Goal: Transaction & Acquisition: Purchase product/service

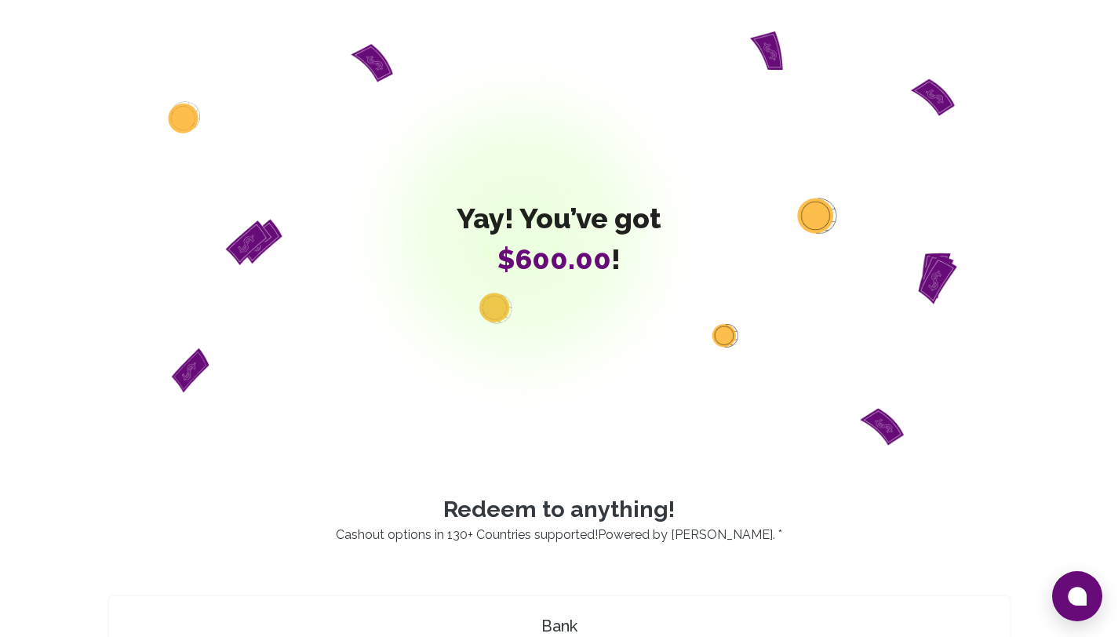
scroll to position [622, 0]
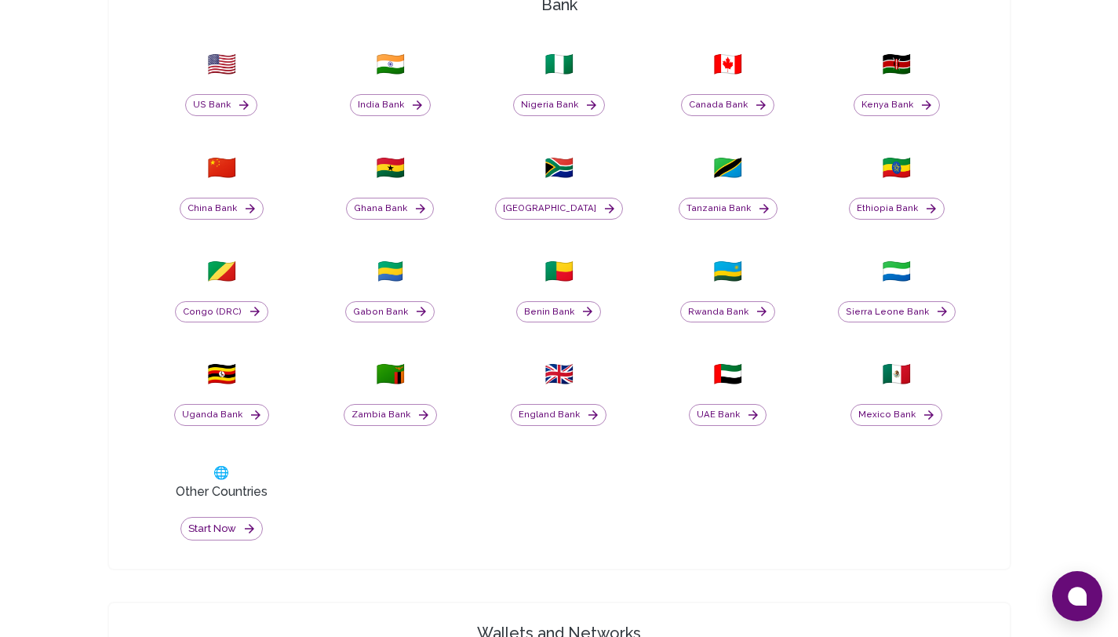
click at [1118, 418] on html "Yay! You’ve got $600.00 ! Redeem to anything! Cashout options in 130+ Countries…" at bounding box center [559, 515] width 1118 height 2274
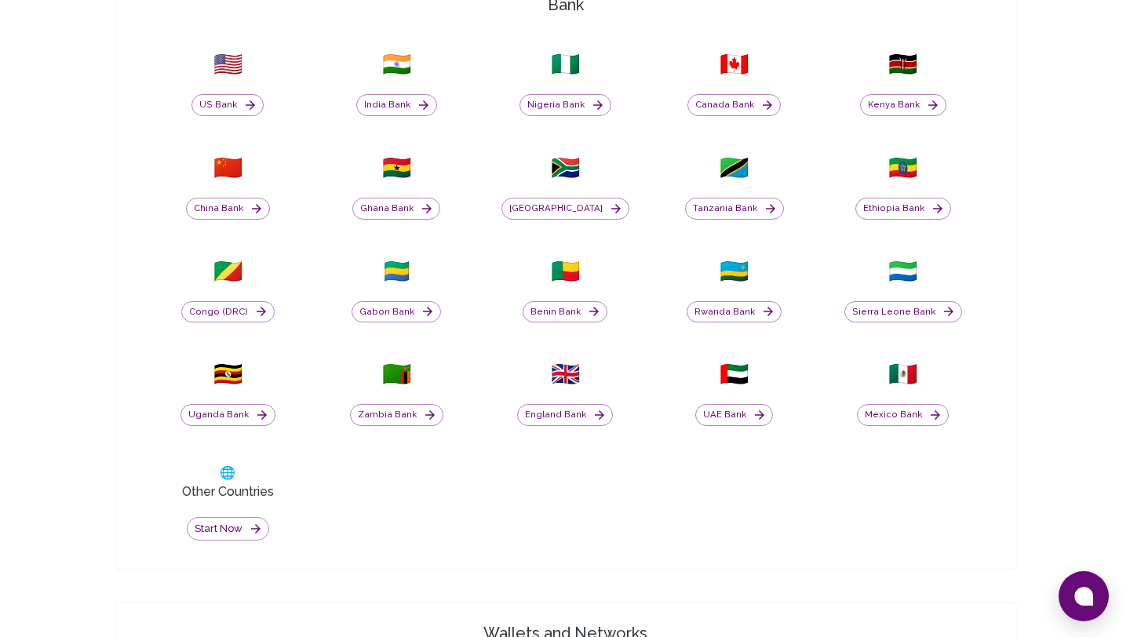
scroll to position [1243, 0]
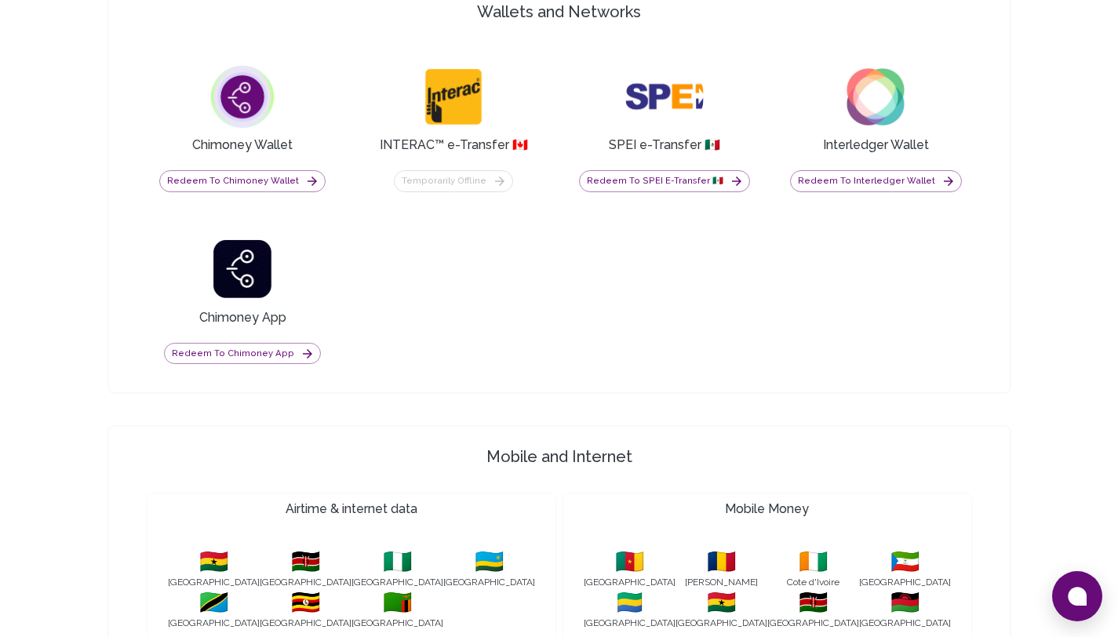
click at [287, 184] on button "Redeem to Chimoney Wallet" at bounding box center [242, 181] width 166 height 22
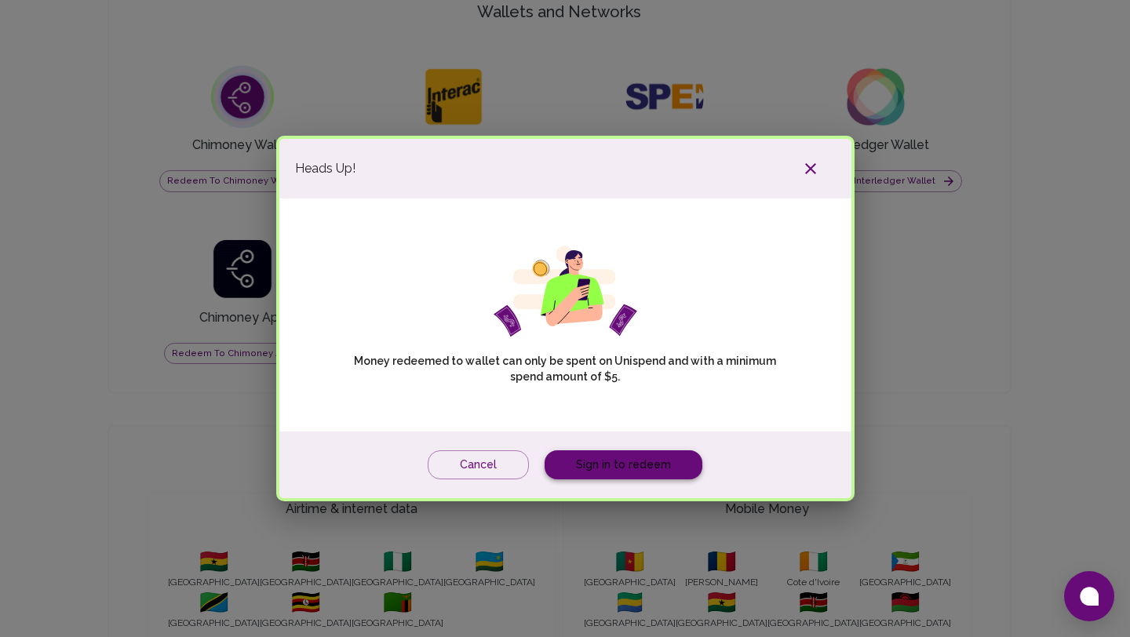
click at [629, 456] on link "Sign in to redeem" at bounding box center [624, 464] width 158 height 29
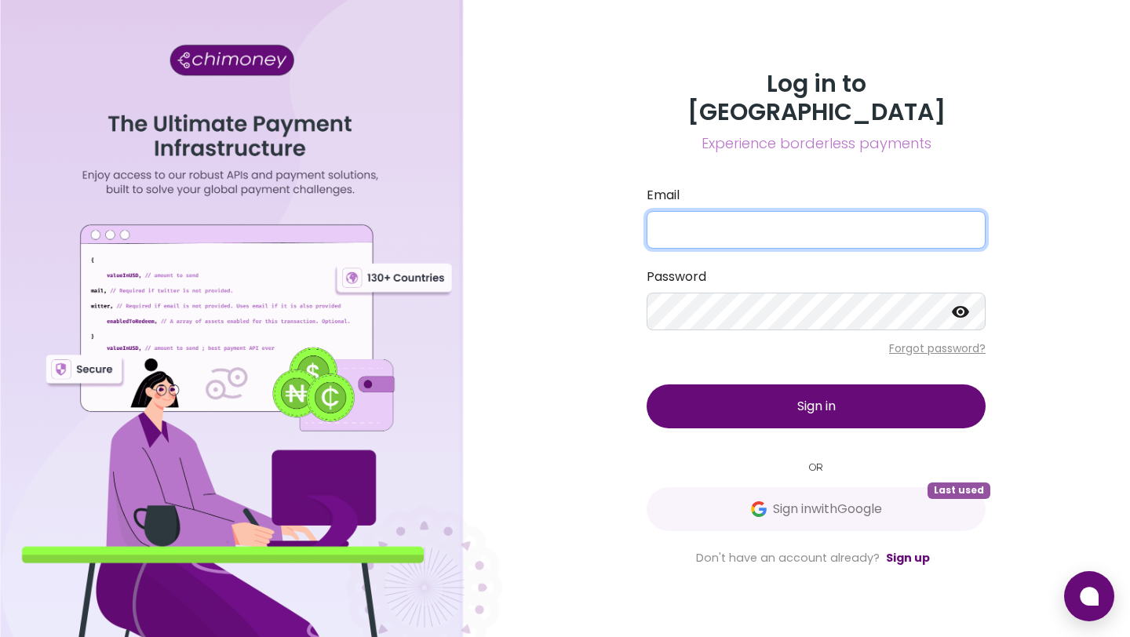
type input "atieno@chimoney.io"
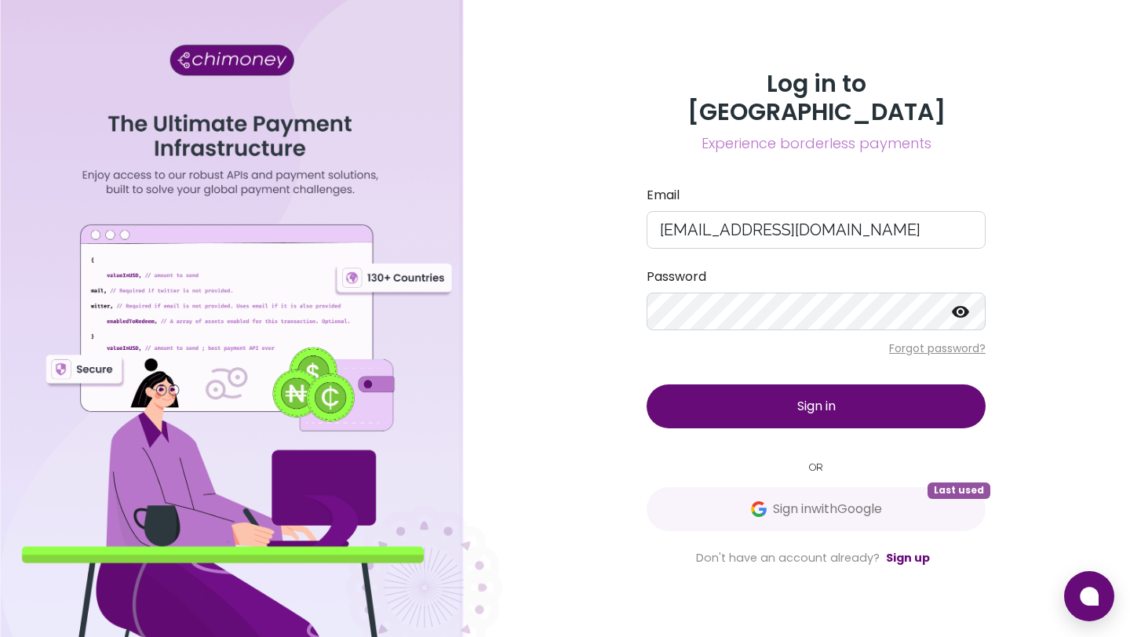
click at [737, 395] on button "Sign in" at bounding box center [816, 407] width 339 height 44
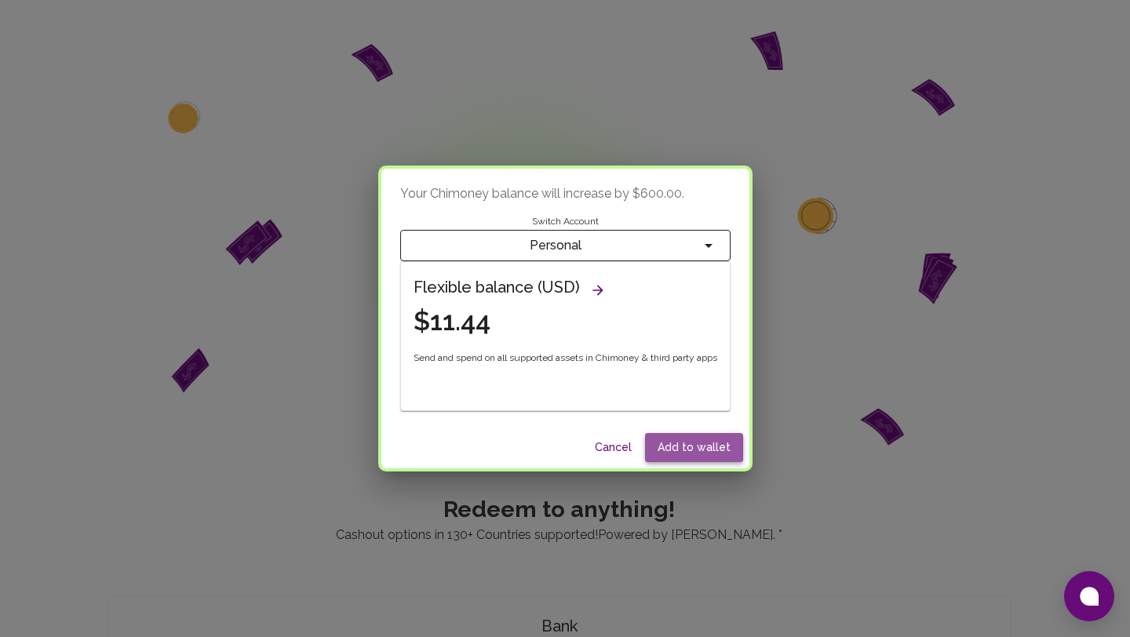
click at [712, 453] on button "Add to wallet" at bounding box center [694, 447] width 98 height 29
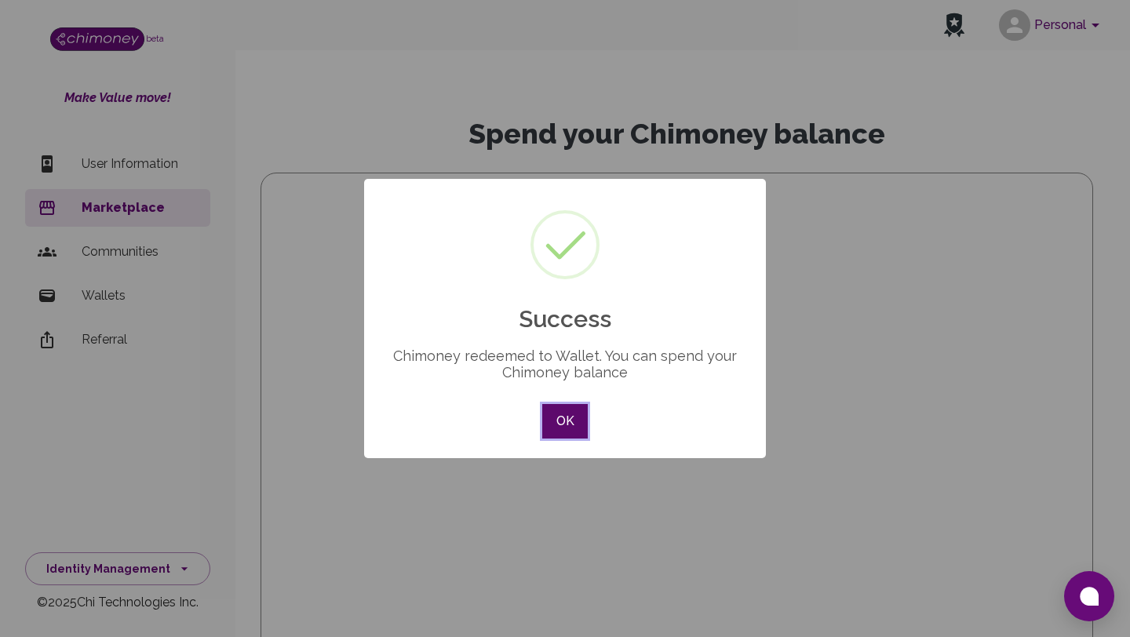
click at [569, 420] on button "OK" at bounding box center [565, 421] width 46 height 35
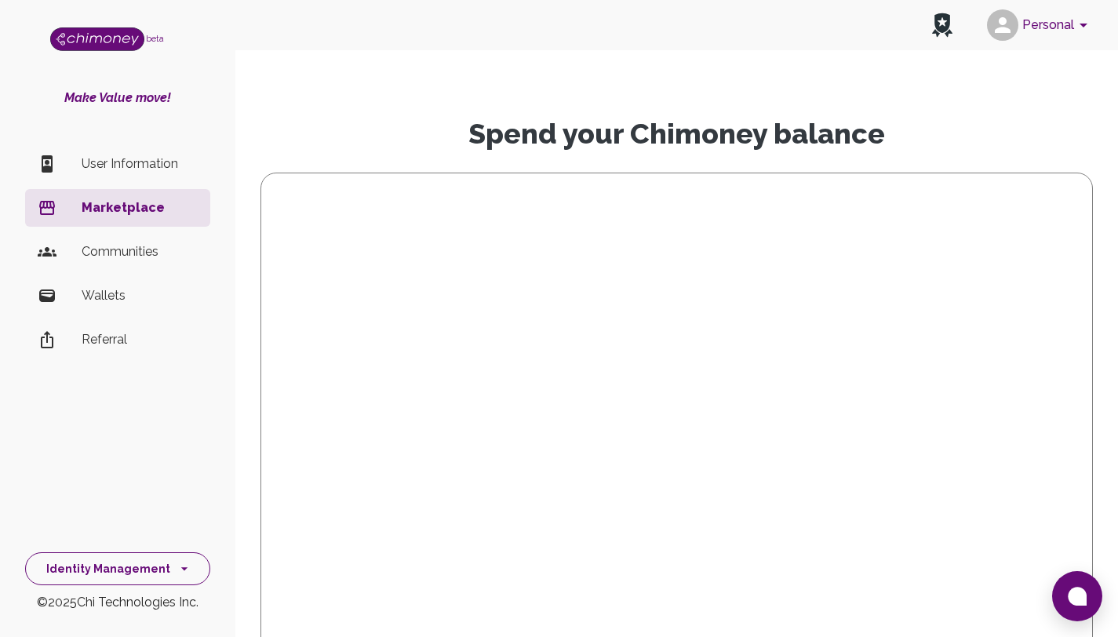
click at [104, 574] on button "Identity Management" at bounding box center [117, 570] width 185 height 34
click at [98, 405] on li "Dashboard" at bounding box center [118, 421] width 184 height 38
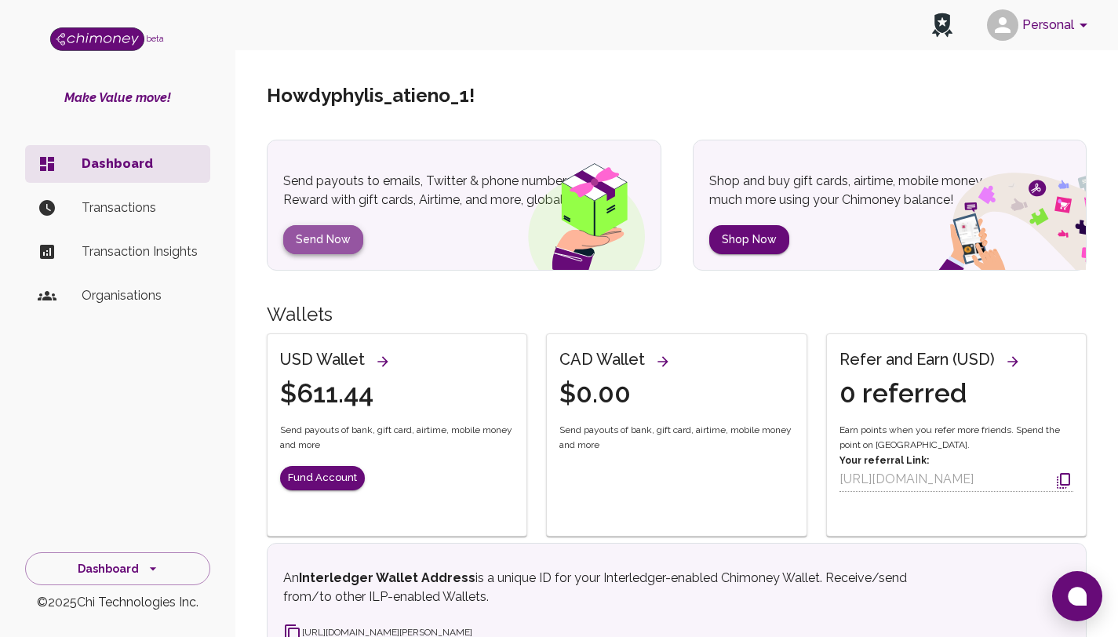
click at [333, 246] on button "Send Now" at bounding box center [323, 239] width 80 height 29
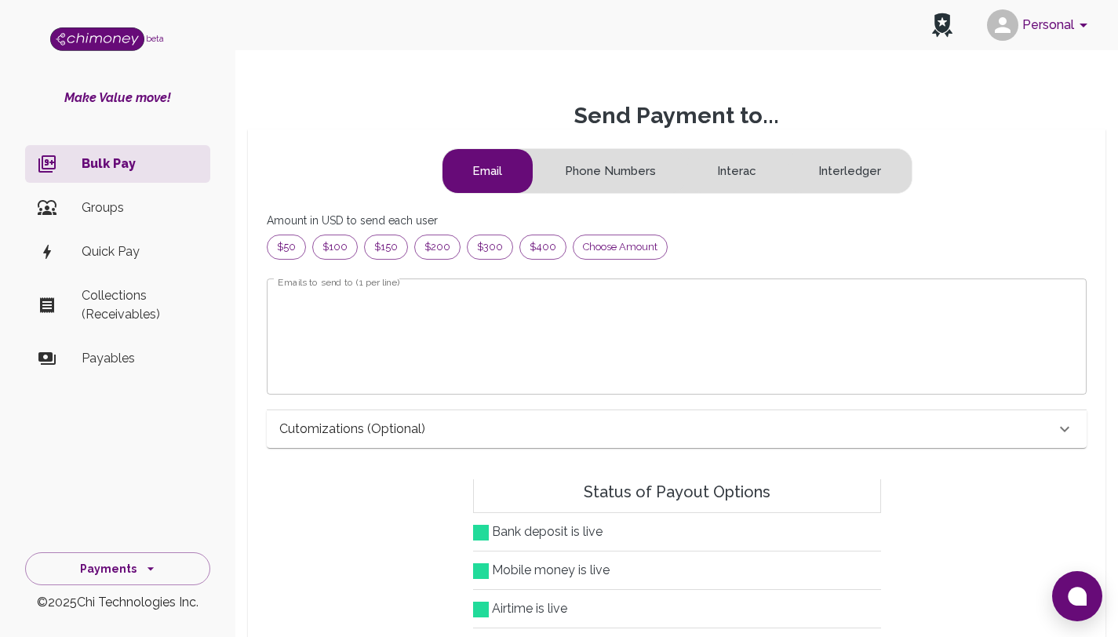
scroll to position [190, 782]
click at [625, 253] on span "Choose amount" at bounding box center [620, 247] width 93 height 16
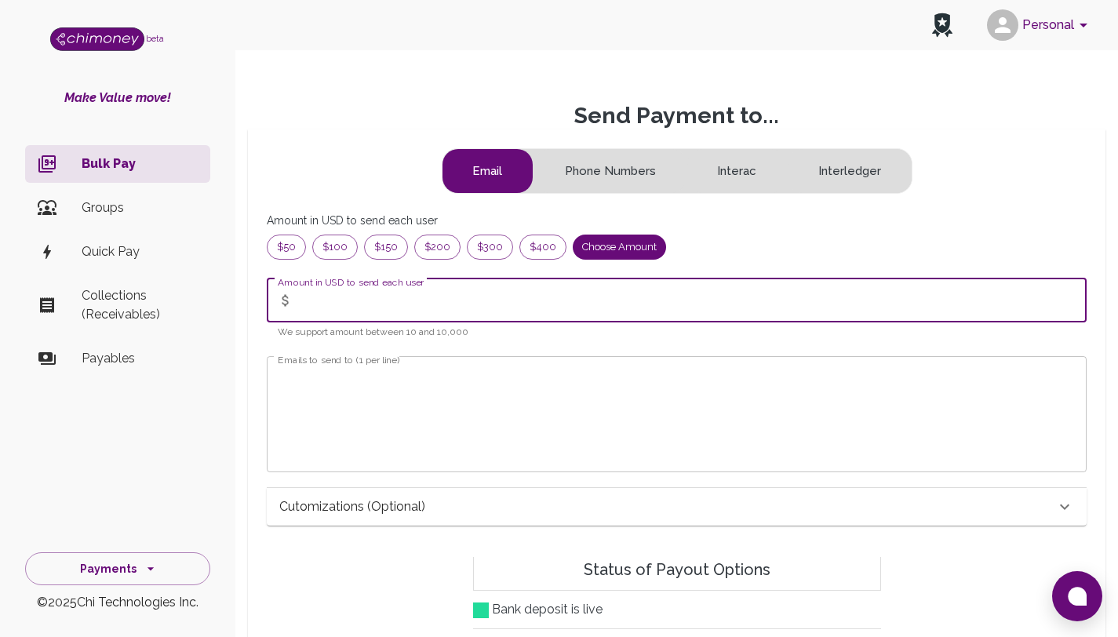
click at [469, 306] on input "Amount in USD to send each user" at bounding box center [693, 301] width 787 height 44
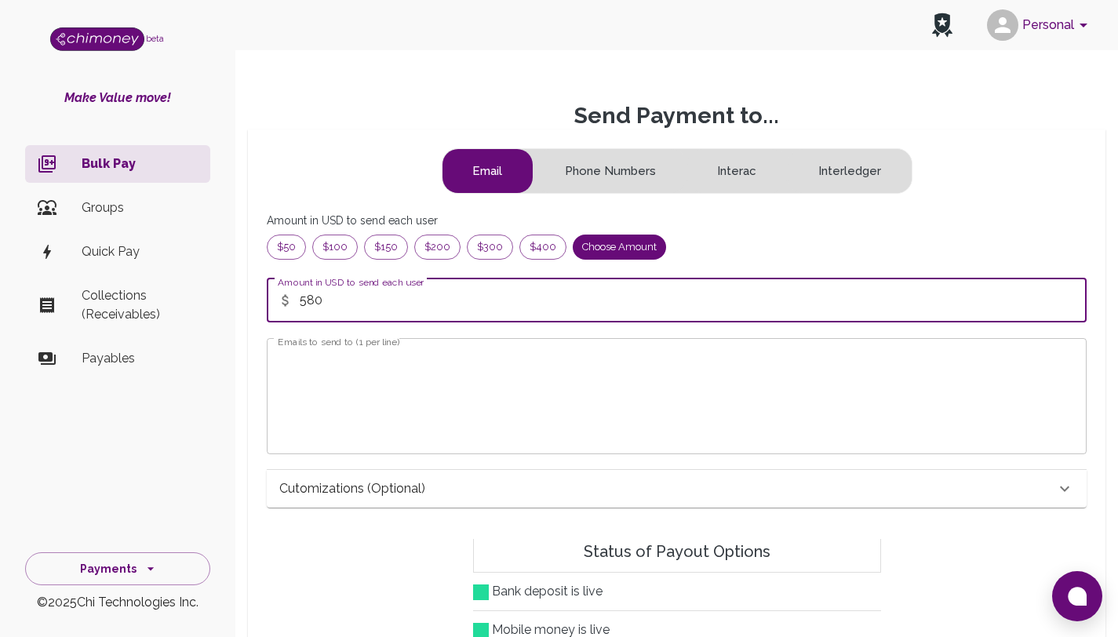
type input "580"
click at [465, 367] on textarea "Emails to send to (1 per line)" at bounding box center [677, 396] width 798 height 90
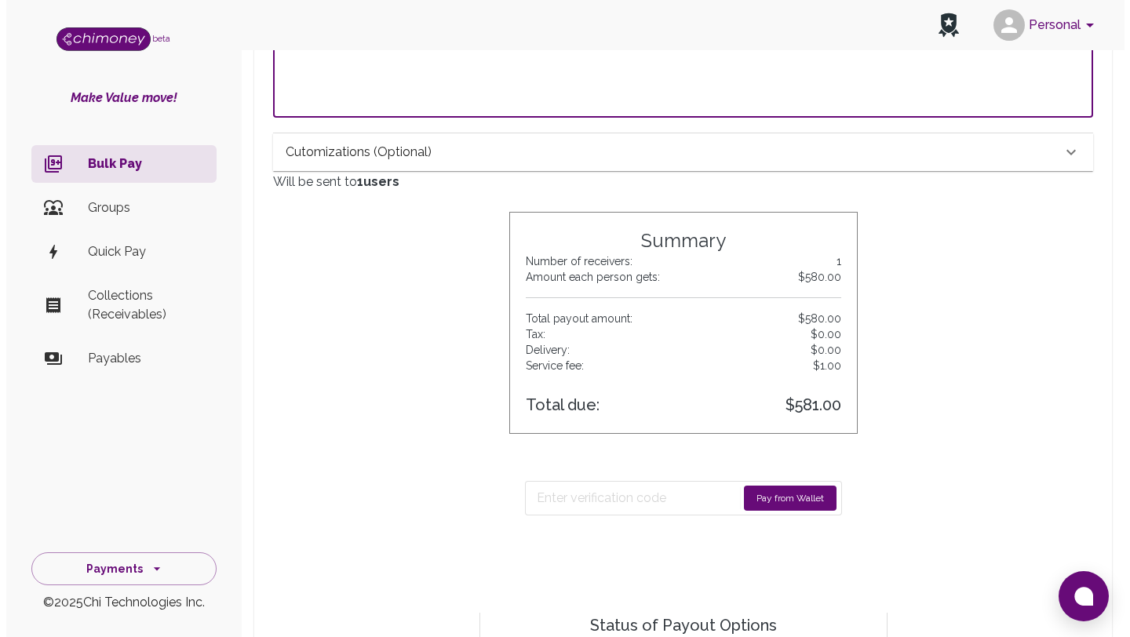
scroll to position [354, 0]
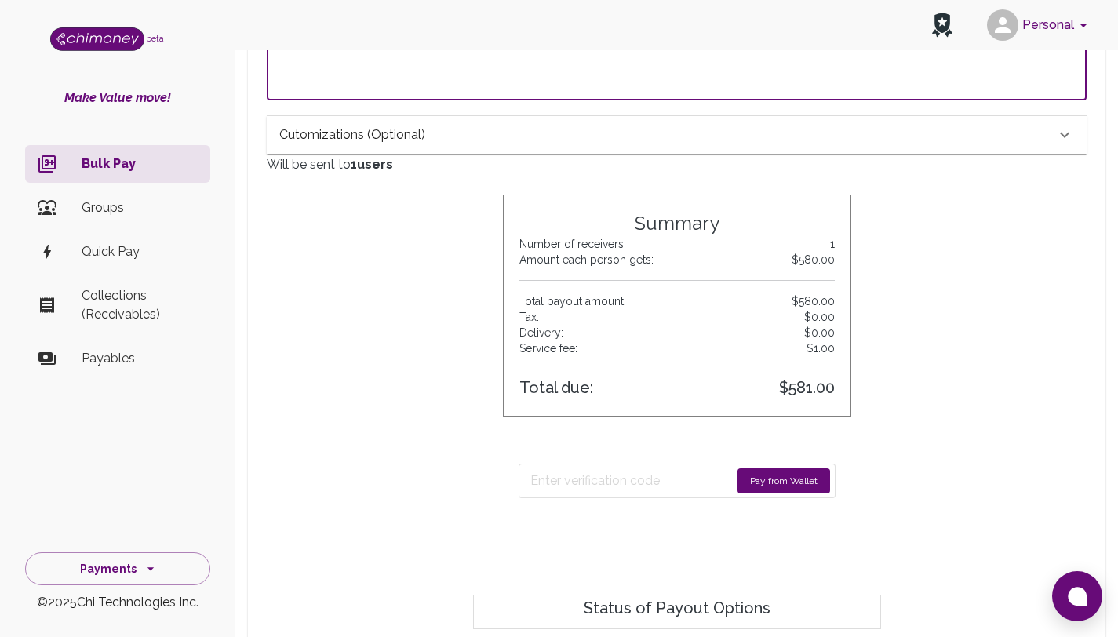
type textarea "bayo@chimoney.io"
click at [773, 476] on button "Pay from Wallet" at bounding box center [784, 481] width 93 height 25
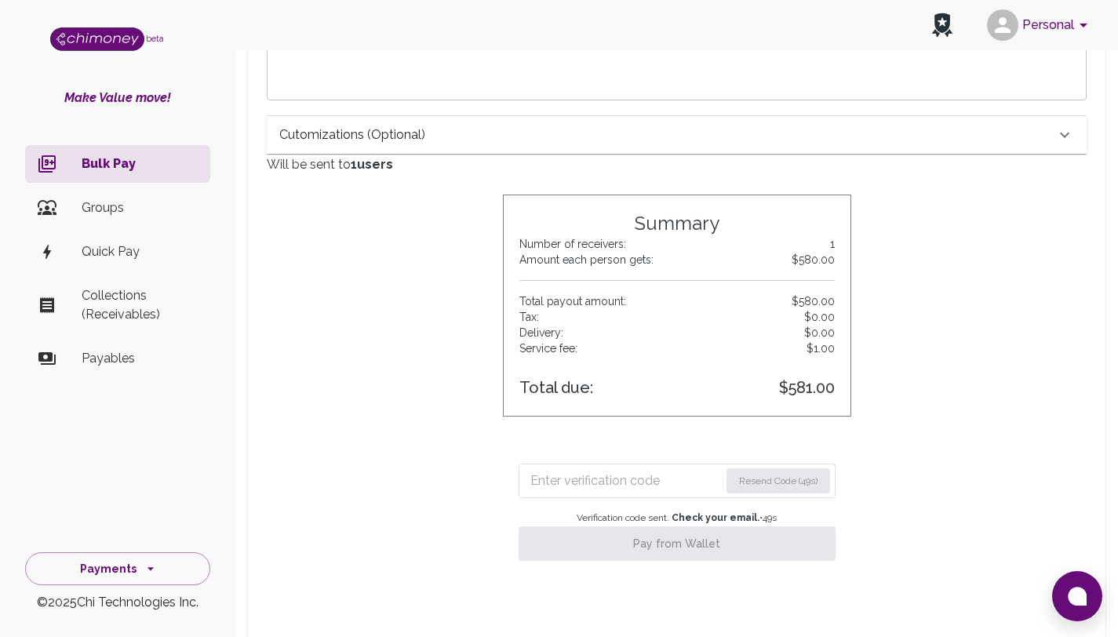
click at [589, 472] on input "Enter verification code" at bounding box center [625, 481] width 189 height 25
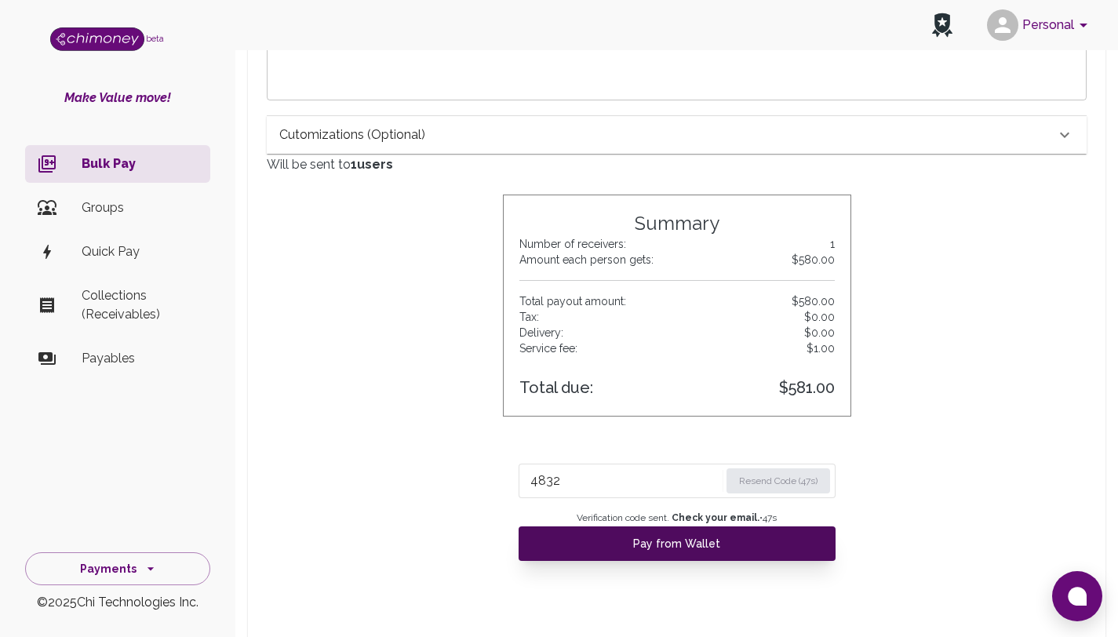
type input "4832"
click at [647, 548] on button "Pay from Wallet" at bounding box center [677, 544] width 317 height 35
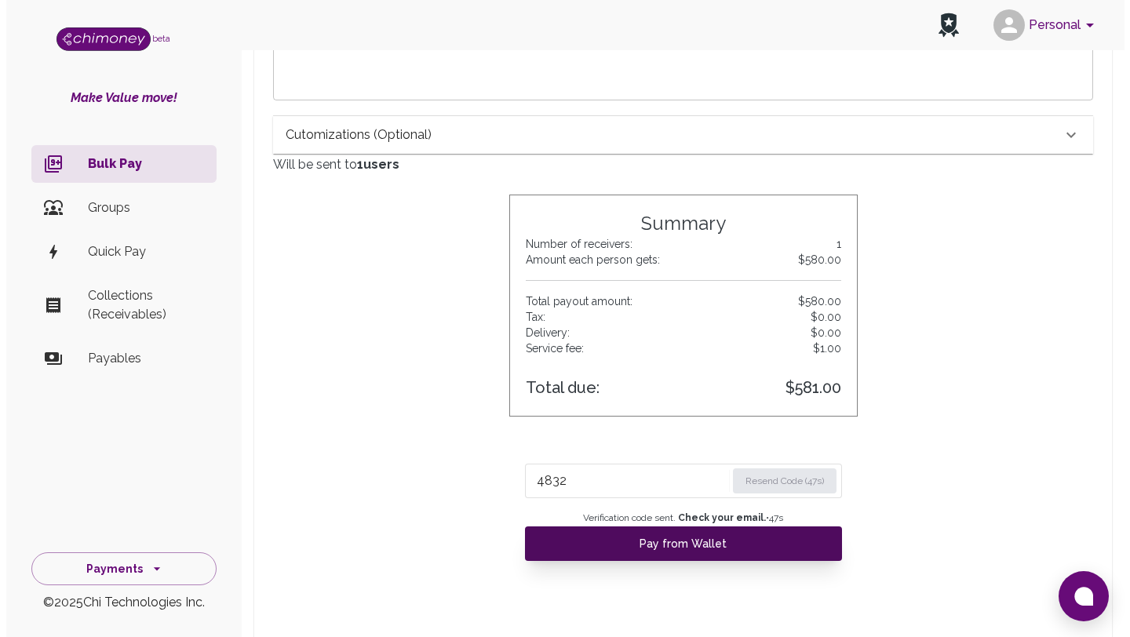
scroll to position [13, 13]
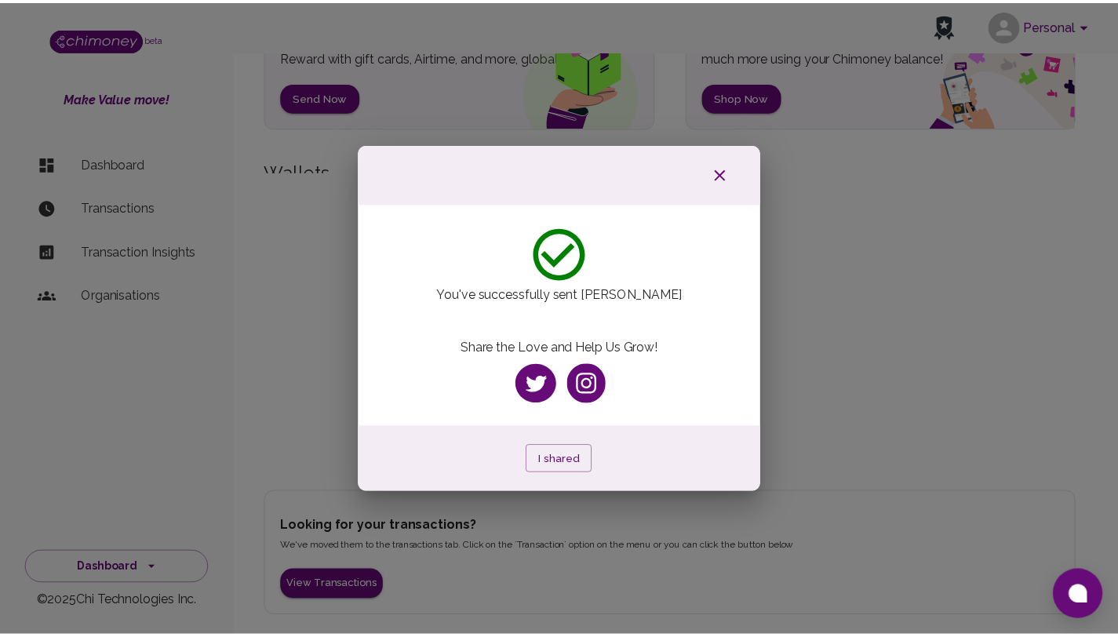
scroll to position [16, 0]
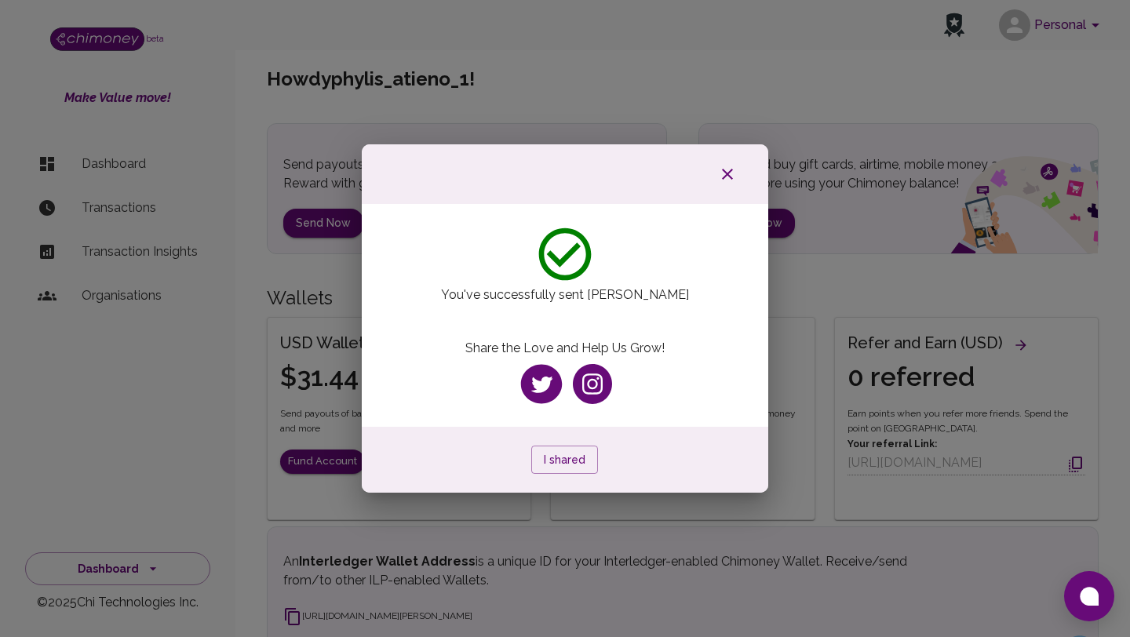
click at [729, 180] on icon "button" at bounding box center [727, 174] width 19 height 19
